Goal: Task Accomplishment & Management: Manage account settings

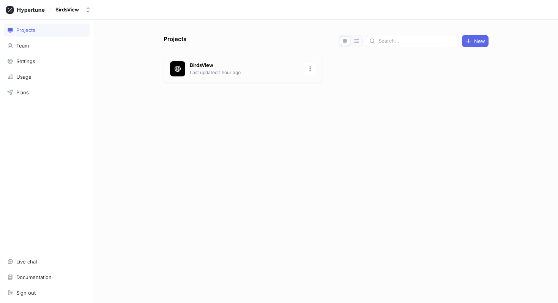
click at [226, 76] on div "BirdsView Last updated 1 hour ago" at bounding box center [243, 69] width 159 height 28
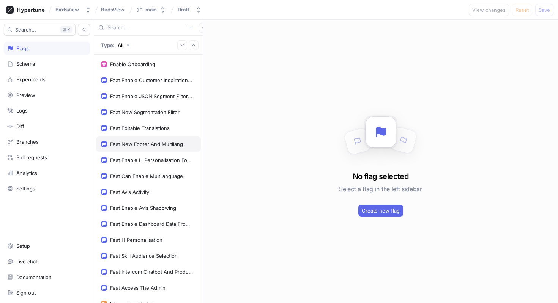
click at [151, 148] on div "Feat New Footer And Multilang" at bounding box center [148, 143] width 105 height 15
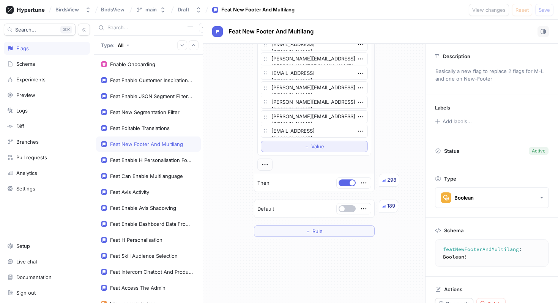
scroll to position [485, 0]
click at [299, 146] on button "＋ Value" at bounding box center [314, 145] width 107 height 11
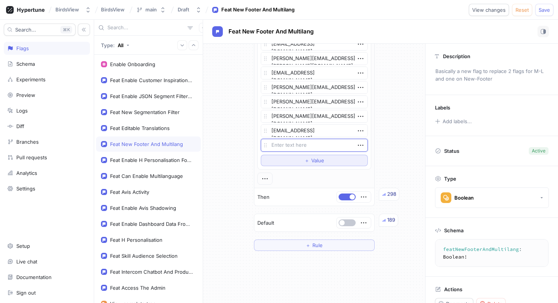
type textarea "x"
type textarea "[EMAIL_ADDRESS][DOMAIN_NAME]"
click at [542, 9] on span "Save" at bounding box center [544, 10] width 11 height 5
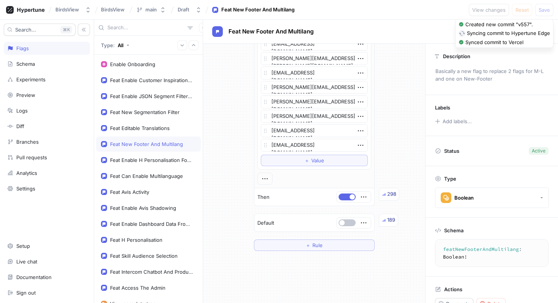
type textarea "x"
